Goal: Task Accomplishment & Management: Use online tool/utility

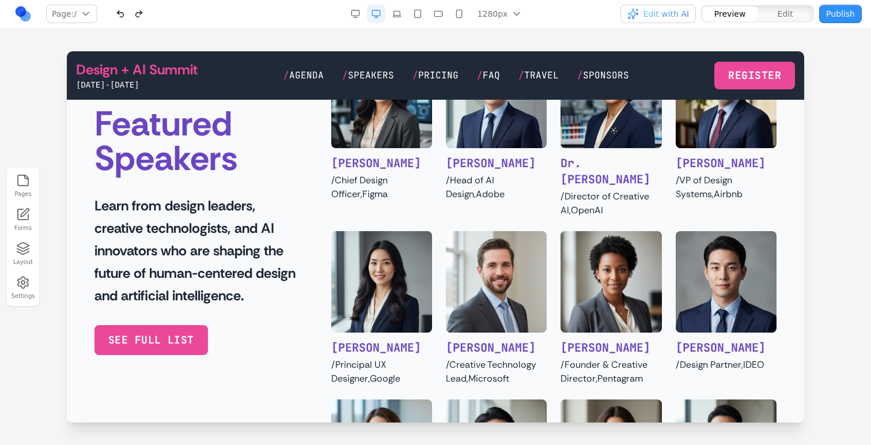
scroll to position [699, 0]
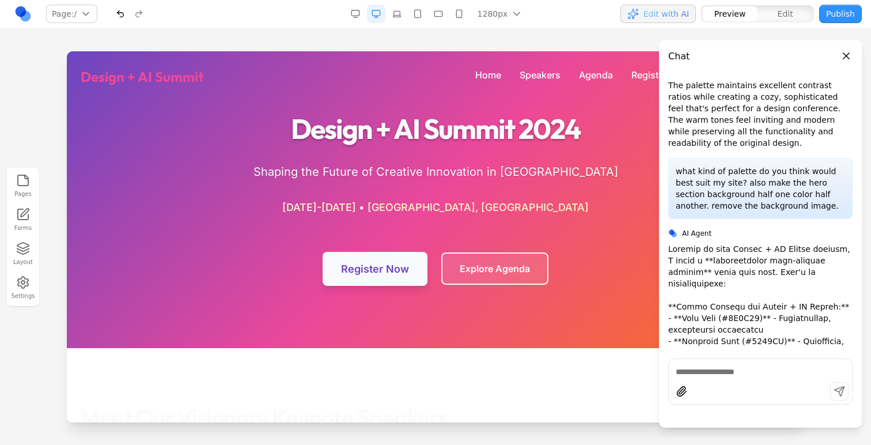
click at [16, 286] on icon "button" at bounding box center [23, 282] width 14 height 14
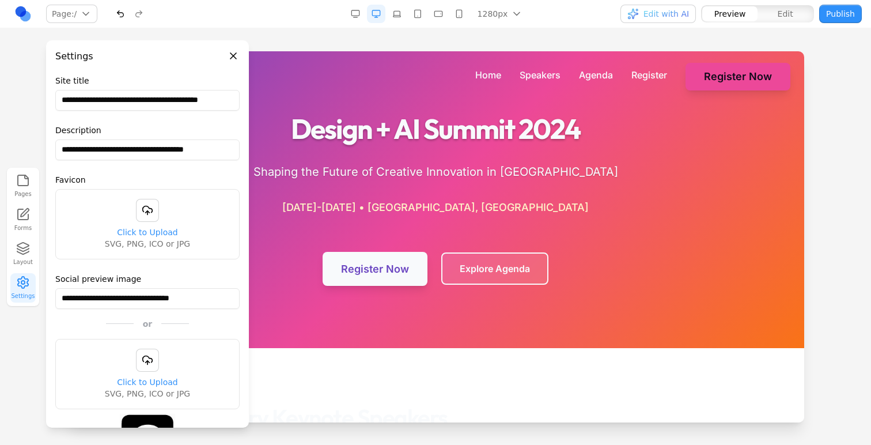
scroll to position [211, 0]
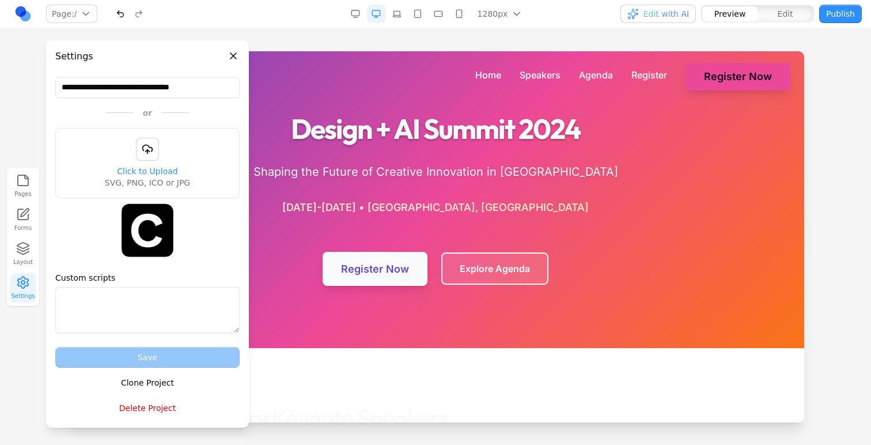
click at [160, 409] on button "Delete Project" at bounding box center [147, 408] width 184 height 21
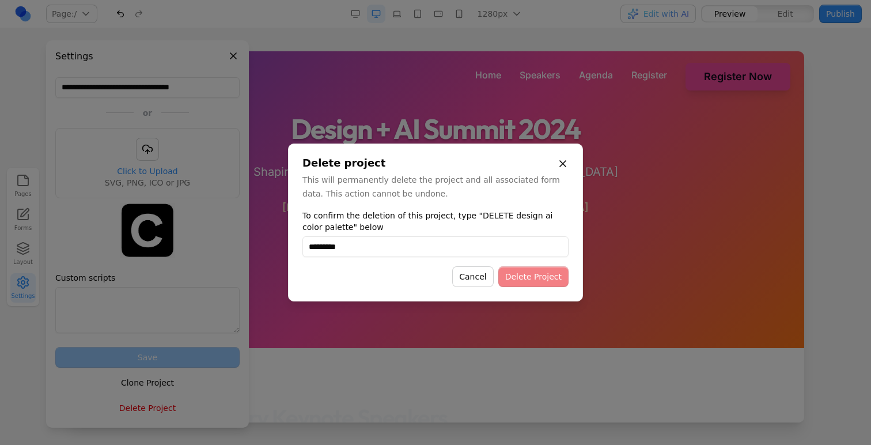
type input "**********"
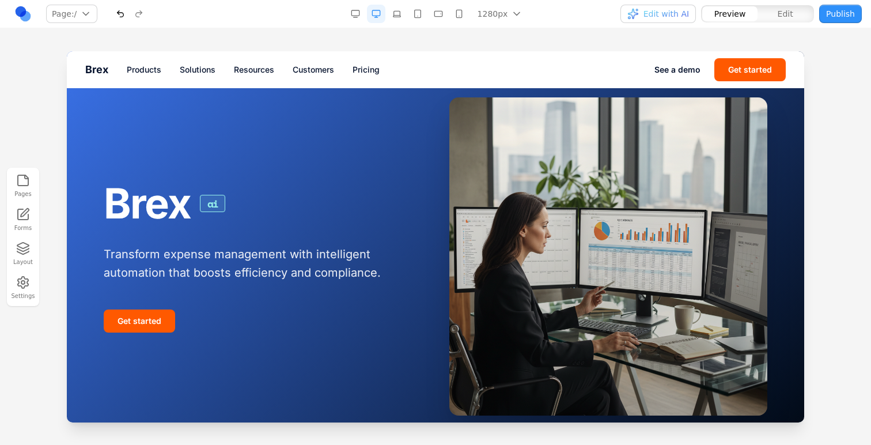
scroll to position [260, 0]
click at [683, 12] on span "Edit with AI" at bounding box center [667, 14] width 46 height 12
click at [623, 21] on div "Edit with AI Preview Edit Publish" at bounding box center [723, 14] width 277 height 18
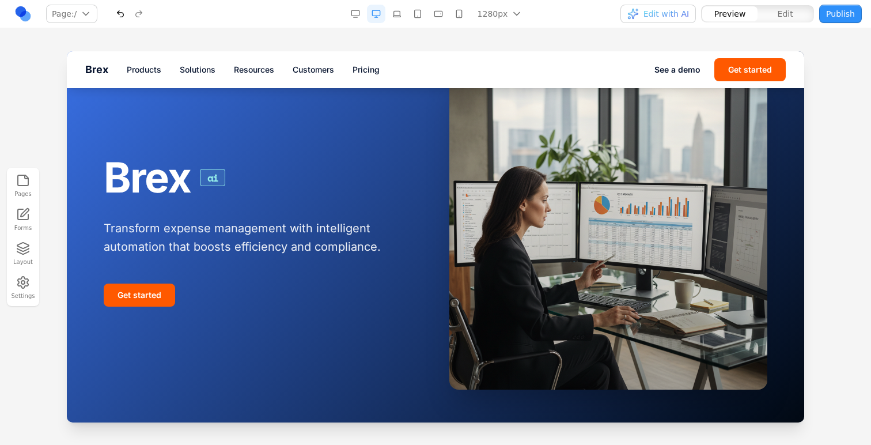
scroll to position [0, 0]
